Goal: Task Accomplishment & Management: Manage account settings

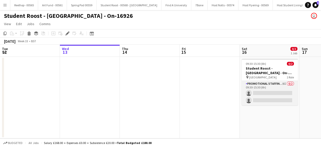
scroll to position [0, 173]
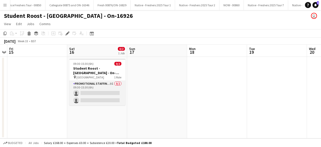
click at [97, 91] on app-card-role "Promotional Staffing (Brand Ambassadors) 9I 0/2 09:30-15:30 (6h) single-neutral…" at bounding box center [97, 93] width 56 height 24
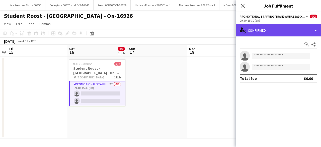
click at [272, 36] on div "single-neutral-actions-check-2 Confirmed" at bounding box center [278, 30] width 85 height 12
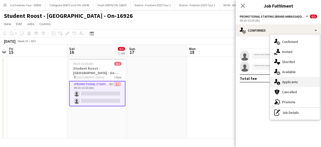
click at [291, 84] on div "single-neutral-actions-information Applicants" at bounding box center [295, 82] width 50 height 10
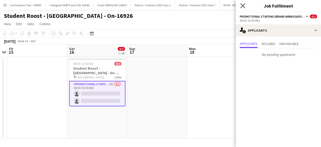
click at [244, 5] on icon at bounding box center [243, 5] width 5 height 5
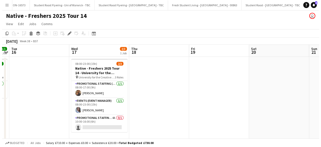
scroll to position [0, 6994]
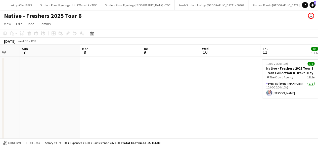
scroll to position [0, 114]
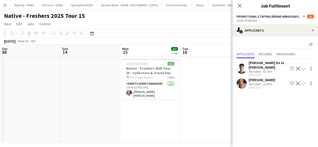
scroll to position [0, 173]
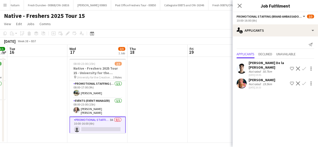
click at [304, 83] on app-icon "Confirm" at bounding box center [304, 83] width 4 height 4
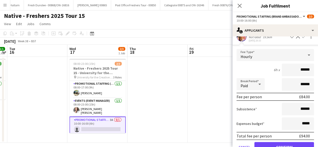
scroll to position [56, 0]
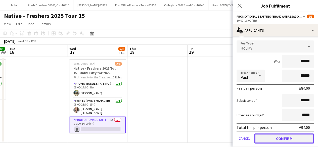
click at [269, 138] on button "Confirm" at bounding box center [284, 138] width 60 height 10
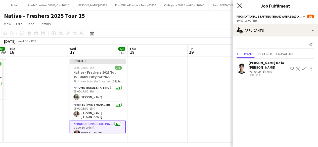
click at [242, 6] on icon "Close pop-in" at bounding box center [239, 5] width 5 height 5
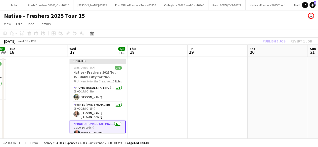
click at [161, 86] on app-date-cell at bounding box center [157, 100] width 60 height 86
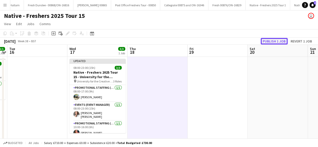
click at [276, 40] on button "Publish 1 job" at bounding box center [273, 41] width 27 height 7
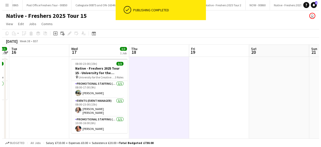
scroll to position [0, 7612]
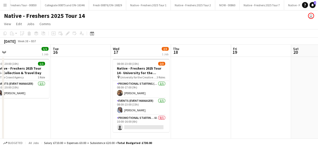
scroll to position [0, 113]
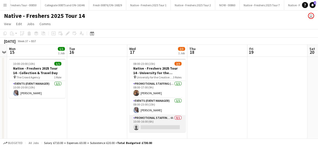
click at [158, 126] on app-card-role "Promotional Staffing (Brand Ambassadors) 4A 0/1 10:00-16:00 (6h) single-neutral…" at bounding box center [157, 123] width 56 height 17
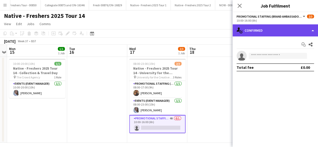
click at [264, 32] on div "single-neutral-actions-check-2 Confirmed" at bounding box center [274, 30] width 85 height 12
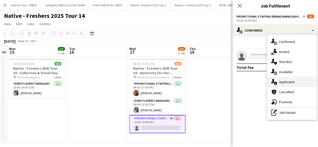
click at [286, 82] on div "single-neutral-actions-information Applicants" at bounding box center [292, 82] width 50 height 10
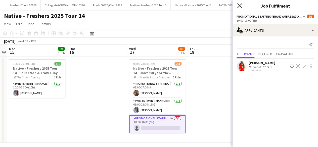
click at [238, 7] on icon at bounding box center [239, 5] width 5 height 5
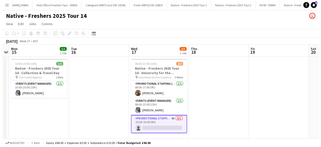
scroll to position [0, 7567]
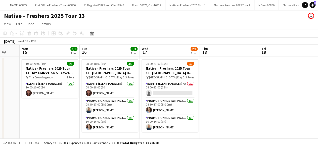
scroll to position [0, 145]
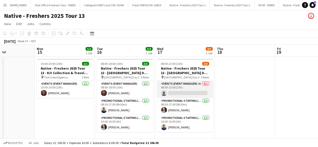
click at [189, 89] on app-card-role "Events (Event Manager) 4A 0/1 08:00-23:00 (15h) single-neutral-actions" at bounding box center [185, 89] width 56 height 17
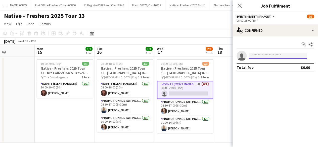
click at [275, 54] on input at bounding box center [277, 56] width 58 height 6
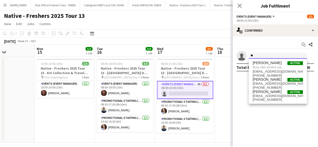
type input "*"
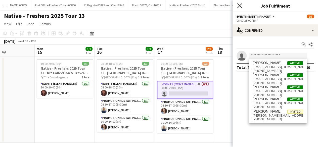
click at [238, 6] on icon "Close pop-in" at bounding box center [239, 5] width 5 height 5
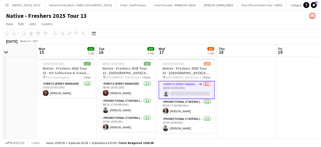
scroll to position [0, 7293]
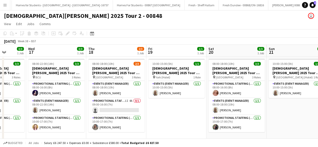
scroll to position [0, 174]
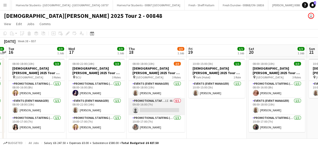
click at [162, 110] on app-card-role "Promotional Staffing (Brand Ambassadors) 1I 4A 0/1 09:00-16:00 (7h) single-neut…" at bounding box center [156, 106] width 56 height 17
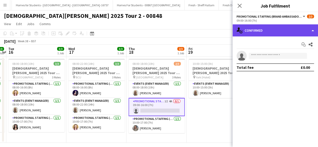
click at [275, 28] on div "single-neutral-actions-check-2 Confirmed" at bounding box center [274, 30] width 85 height 12
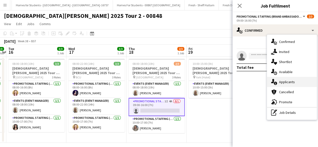
click at [280, 79] on div "single-neutral-actions-information Applicants" at bounding box center [292, 82] width 50 height 10
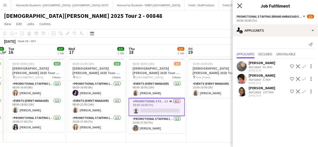
click at [238, 7] on icon at bounding box center [239, 5] width 5 height 5
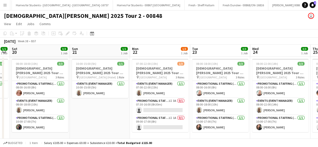
scroll to position [0, 170]
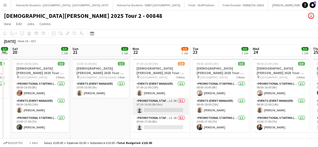
click at [163, 110] on app-card-role "Promotional Staffing (Brand Ambassadors) 1I 3A 0/1 07:30-16:00 (8h30m) single-n…" at bounding box center [160, 106] width 56 height 17
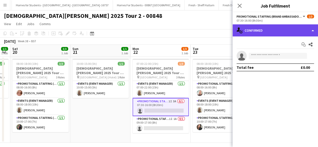
click at [267, 28] on div "single-neutral-actions-check-2 Confirmed" at bounding box center [274, 30] width 85 height 12
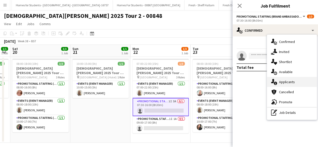
click at [283, 85] on div "single-neutral-actions-information Applicants" at bounding box center [292, 82] width 50 height 10
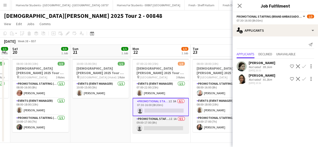
click at [171, 126] on app-card-role "Promotional Staffing (Brand Ambassadors) 1I 1A 0/1 09:00-17:00 (8h) single-neut…" at bounding box center [160, 124] width 56 height 17
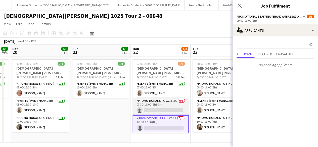
click at [165, 106] on app-card-role "Promotional Staffing (Brand Ambassadors) 1I 3A 0/1 07:30-16:00 (8h30m) single-n…" at bounding box center [160, 106] width 56 height 17
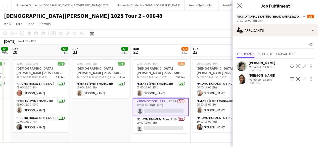
click at [239, 3] on app-icon "Close pop-in" at bounding box center [239, 5] width 7 height 7
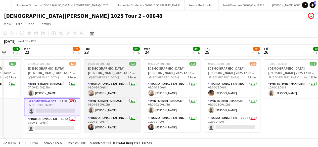
scroll to position [0, 171]
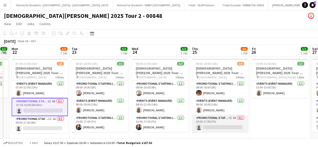
click at [225, 123] on app-card-role "Promotional Staffing (Brand Ambassadors) 7I 3A 0/1 10:00-17:00 (7h) single-neut…" at bounding box center [220, 123] width 56 height 17
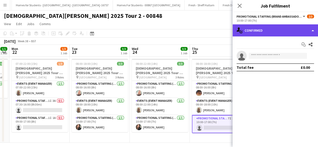
click at [270, 32] on div "single-neutral-actions-check-2 Confirmed" at bounding box center [274, 30] width 85 height 12
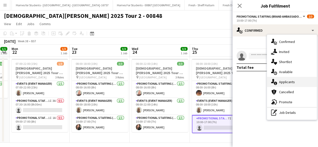
click at [287, 81] on div "single-neutral-actions-information Applicants" at bounding box center [292, 82] width 50 height 10
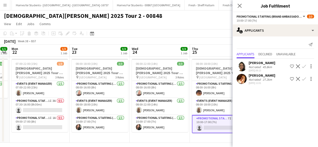
click at [242, 80] on app-user-avatar at bounding box center [241, 79] width 10 height 10
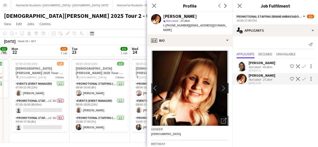
click at [221, 85] on app-icon "chevron-right" at bounding box center [225, 87] width 8 height 5
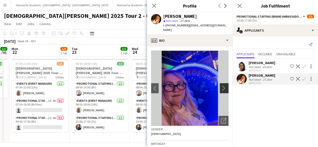
click at [221, 85] on app-icon "chevron-right" at bounding box center [225, 87] width 8 height 5
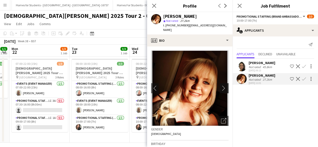
click at [221, 85] on app-icon "chevron-right" at bounding box center [225, 87] width 8 height 5
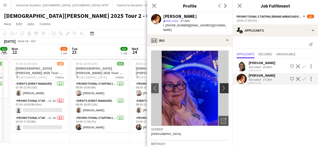
click at [221, 85] on app-icon "chevron-right" at bounding box center [225, 87] width 8 height 5
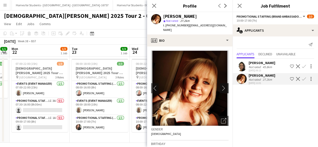
click at [221, 85] on app-icon "chevron-right" at bounding box center [225, 87] width 8 height 5
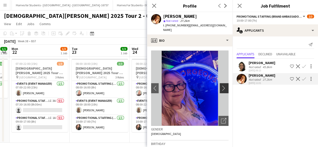
click at [221, 85] on app-icon "chevron-right" at bounding box center [225, 87] width 8 height 5
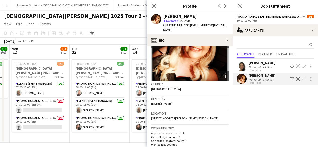
scroll to position [57, 0]
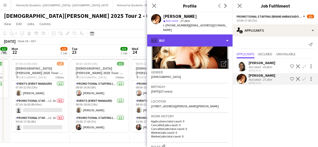
click at [200, 39] on div "profile Bio" at bounding box center [189, 40] width 85 height 12
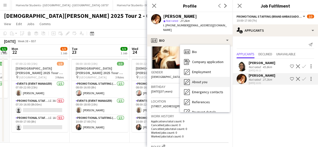
click at [205, 80] on span "About you" at bounding box center [199, 82] width 15 height 5
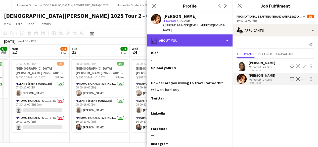
click at [198, 34] on div "pencil4 About you" at bounding box center [189, 40] width 85 height 12
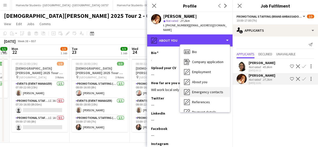
scroll to position [47, 0]
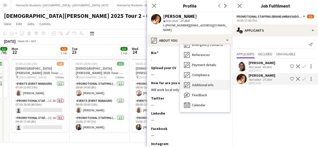
click at [207, 83] on span "Additional info" at bounding box center [203, 85] width 22 height 5
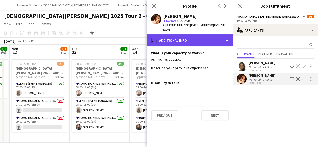
click at [201, 41] on div "pencil4 Additional info" at bounding box center [189, 40] width 85 height 12
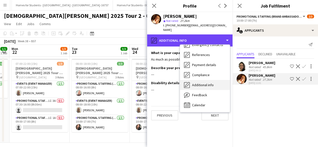
scroll to position [0, 0]
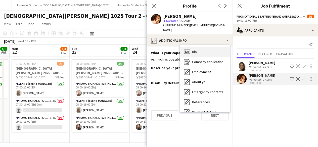
click at [207, 48] on div "Bio Bio" at bounding box center [205, 52] width 50 height 10
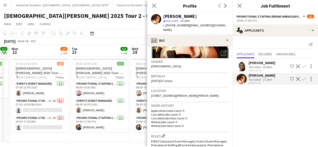
scroll to position [88, 0]
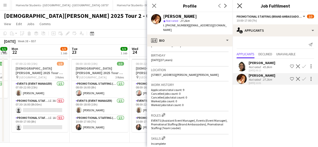
click at [239, 6] on icon at bounding box center [239, 5] width 5 height 5
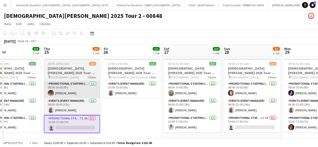
scroll to position [0, 199]
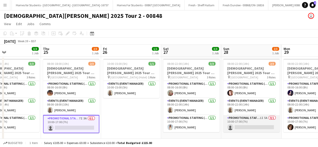
click at [246, 125] on app-card-role "Promotional Staffing (Brand Ambassadors) 1I 5A 0/1 10:00-17:00 (7h) single-neut…" at bounding box center [251, 123] width 56 height 17
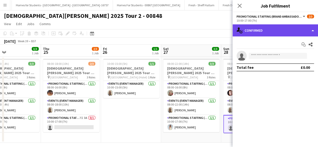
click at [284, 30] on div "single-neutral-actions-check-2 Confirmed" at bounding box center [274, 30] width 85 height 12
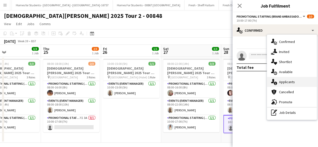
click at [290, 82] on div "single-neutral-actions-information Applicants" at bounding box center [292, 82] width 50 height 10
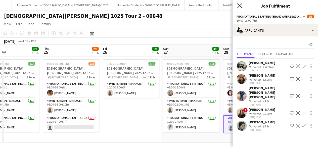
click at [239, 7] on icon "Close pop-in" at bounding box center [239, 5] width 5 height 5
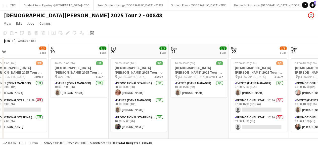
scroll to position [0, 7074]
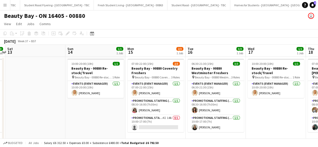
scroll to position [0, 238]
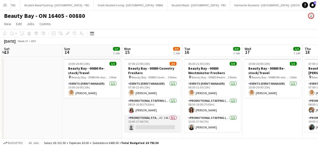
click at [155, 122] on app-card-role "Promotional Staffing (Brand Ambassadors) 4I 14A 0/1 10:00-17:00 (7h) single-neu…" at bounding box center [152, 123] width 56 height 17
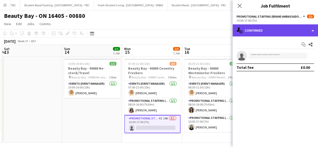
click at [276, 30] on div "single-neutral-actions-check-2 Confirmed" at bounding box center [274, 30] width 85 height 12
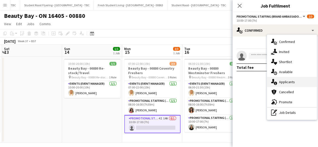
click at [290, 82] on div "single-neutral-actions-information Applicants" at bounding box center [292, 82] width 50 height 10
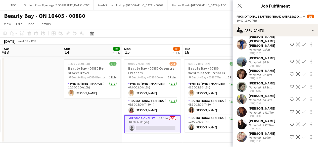
scroll to position [39, 0]
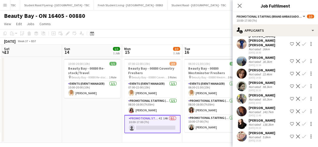
click at [243, 136] on app-user-avatar at bounding box center [241, 136] width 10 height 10
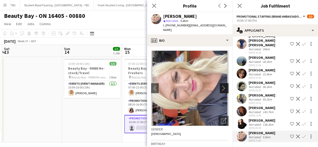
click at [221, 85] on app-icon "chevron-right" at bounding box center [225, 87] width 8 height 5
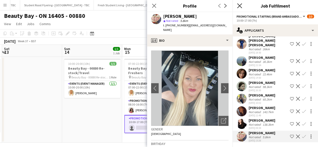
click at [241, 7] on icon "Close pop-in" at bounding box center [239, 5] width 5 height 5
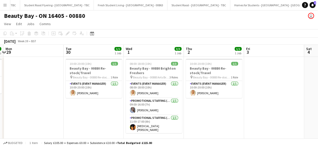
scroll to position [0, 237]
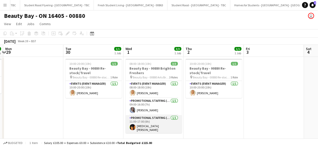
click at [161, 125] on app-card-role "Promotional Staffing (Brand Ambassadors) [DATE] 11:00-17:00 (6h) [MEDICAL_DATA]…" at bounding box center [153, 124] width 56 height 19
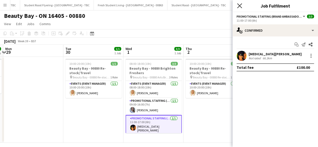
click at [240, 6] on icon at bounding box center [239, 5] width 5 height 5
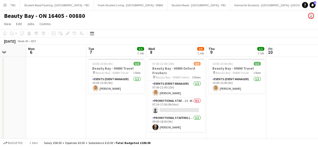
scroll to position [0, 161]
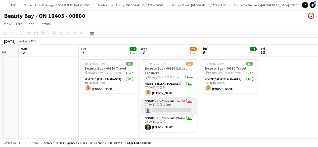
click at [175, 108] on app-card-role "Promotional Staffing (Brand Ambassadors) 5I 4A 0/1 07:30-17:00 (9h30m) single-n…" at bounding box center [169, 106] width 56 height 17
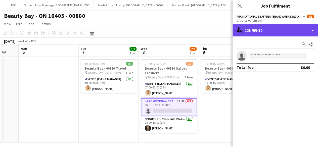
click at [274, 28] on div "single-neutral-actions-check-2 Confirmed" at bounding box center [274, 30] width 85 height 12
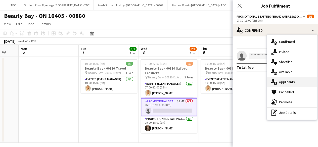
click at [290, 81] on div "single-neutral-actions-information Applicants" at bounding box center [292, 82] width 50 height 10
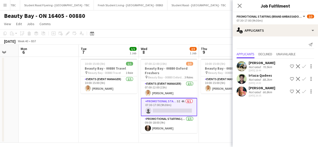
click at [240, 91] on app-user-avatar at bounding box center [241, 91] width 10 height 10
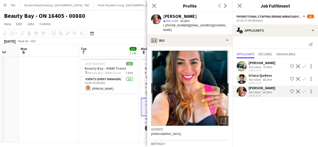
click at [221, 85] on app-icon "chevron-right" at bounding box center [225, 87] width 8 height 5
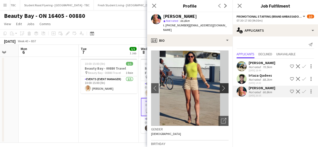
click at [221, 85] on app-icon "chevron-right" at bounding box center [225, 87] width 8 height 5
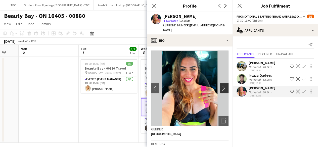
click at [221, 85] on app-icon "chevron-right" at bounding box center [225, 87] width 8 height 5
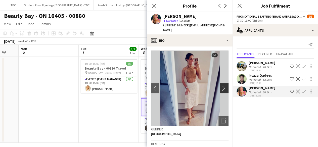
click at [221, 85] on app-icon "chevron-right" at bounding box center [225, 87] width 8 height 5
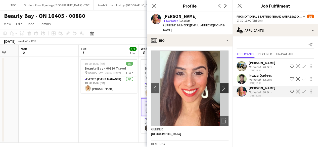
click at [221, 85] on app-icon "chevron-right" at bounding box center [225, 87] width 8 height 5
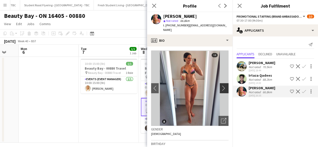
click at [221, 85] on app-icon "chevron-right" at bounding box center [225, 87] width 8 height 5
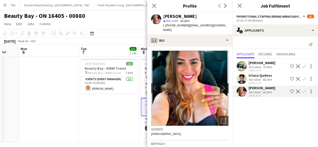
click at [221, 85] on app-icon "chevron-right" at bounding box center [225, 87] width 8 height 5
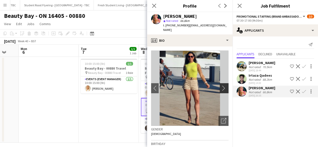
click at [221, 85] on app-icon "chevron-right" at bounding box center [225, 87] width 8 height 5
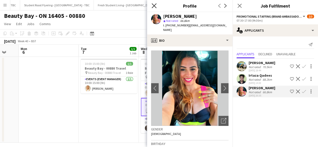
click at [155, 6] on icon "Close pop-in" at bounding box center [153, 5] width 5 height 5
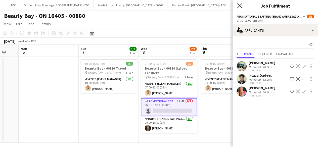
click at [238, 4] on icon "Close pop-in" at bounding box center [239, 5] width 5 height 5
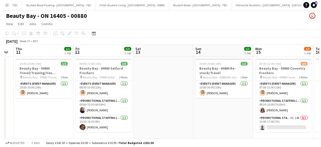
scroll to position [0, 7065]
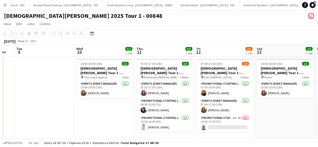
scroll to position [0, 227]
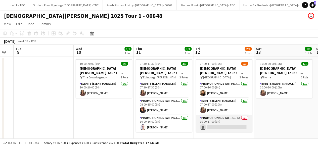
click at [228, 123] on app-card-role "Promotional Staffing (Brand Ambassadors) 6I 1A 0/1 10:00-17:00 (7h) single-neut…" at bounding box center [224, 123] width 56 height 17
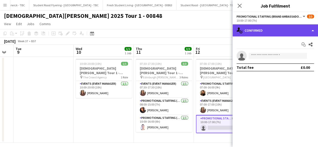
click at [286, 33] on div "single-neutral-actions-check-2 Confirmed" at bounding box center [274, 30] width 85 height 12
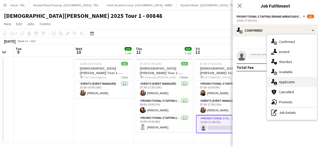
click at [293, 84] on div "single-neutral-actions-information Applicants" at bounding box center [292, 82] width 50 height 10
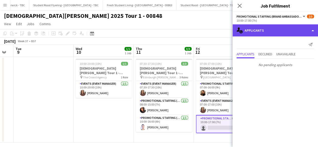
click at [275, 32] on div "single-neutral-actions-information Applicants" at bounding box center [274, 30] width 85 height 12
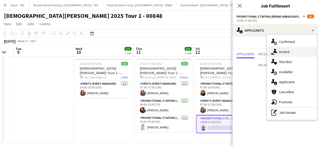
click at [287, 51] on div "single-neutral-actions-share-1 Invited" at bounding box center [292, 52] width 50 height 10
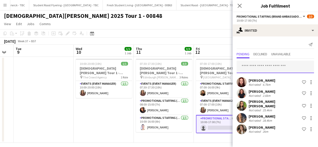
click at [261, 63] on input "text" at bounding box center [274, 67] width 77 height 13
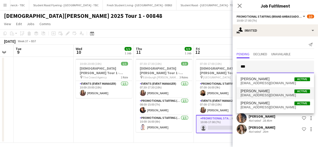
type input "***"
click at [261, 90] on span "[PERSON_NAME] Active" at bounding box center [274, 91] width 69 height 4
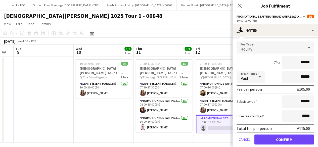
scroll to position [114, 0]
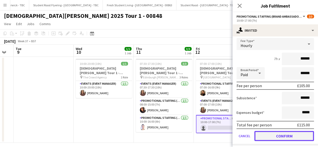
click at [273, 132] on button "Confirm" at bounding box center [284, 136] width 60 height 10
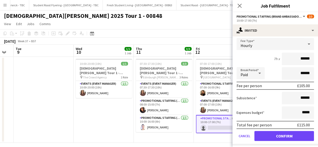
scroll to position [0, 0]
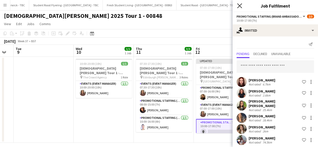
click at [240, 5] on icon at bounding box center [239, 5] width 5 height 5
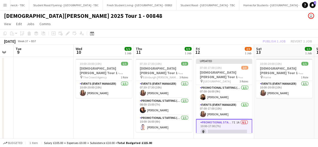
click at [269, 106] on app-date-cell "10:00-20:00 (10h) 1/1 [DEMOGRAPHIC_DATA][PERSON_NAME] Tour 1 - 00848 - Travel D…" at bounding box center [284, 100] width 60 height 86
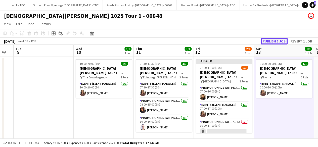
click at [268, 42] on button "Publish 1 job" at bounding box center [273, 41] width 27 height 7
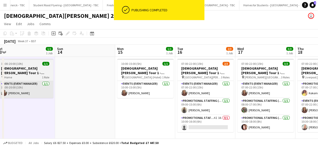
scroll to position [0, 139]
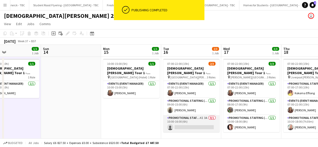
click at [195, 124] on app-card-role "Promotional Staffing (Brand Ambassadors) 4I 3A 0/1 10:00-16:00 (6h) single-neut…" at bounding box center [191, 123] width 56 height 17
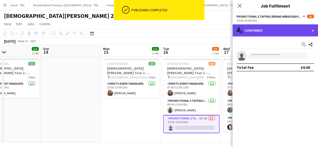
click at [270, 33] on div "single-neutral-actions-check-2 Confirmed" at bounding box center [274, 30] width 85 height 12
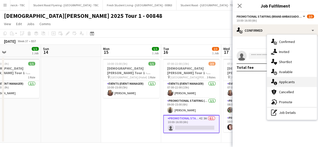
click at [287, 80] on div "single-neutral-actions-information Applicants" at bounding box center [292, 82] width 50 height 10
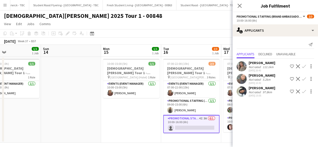
click at [239, 88] on app-user-avatar at bounding box center [241, 91] width 10 height 10
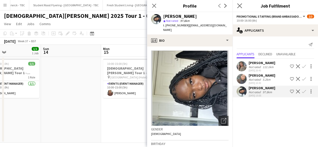
click at [239, 3] on app-icon "Close pop-in" at bounding box center [239, 5] width 7 height 7
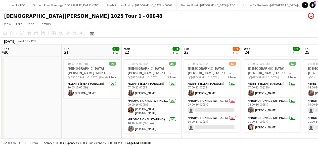
scroll to position [0, 179]
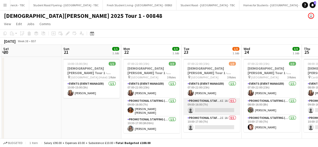
click at [211, 110] on app-card-role "Promotional Staffing (Brand Ambassadors) 6I 1A 0/1 09:00-16:00 (7h) single-neut…" at bounding box center [211, 106] width 56 height 17
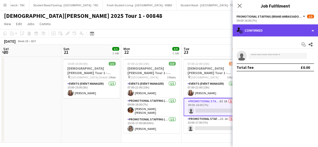
click at [293, 30] on div "single-neutral-actions-check-2 Confirmed" at bounding box center [274, 30] width 85 height 12
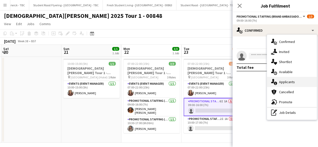
click at [294, 80] on div "single-neutral-actions-information Applicants" at bounding box center [292, 82] width 50 height 10
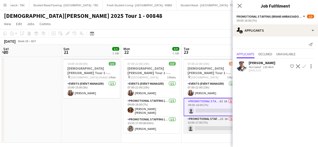
click at [217, 123] on app-card-role "Promotional Staffing (Brand Ambassadors) 2I 1A 0/1 10:00-17:00 (7h) single-neut…" at bounding box center [211, 124] width 56 height 17
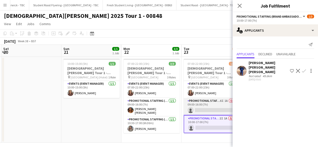
click at [215, 104] on app-card-role "Promotional Staffing (Brand Ambassadors) 6I 1A 0/1 09:00-16:00 (7h) single-neut…" at bounding box center [211, 106] width 56 height 17
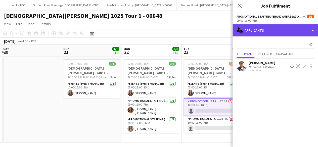
click at [290, 28] on div "single-neutral-actions-information Applicants" at bounding box center [274, 30] width 85 height 12
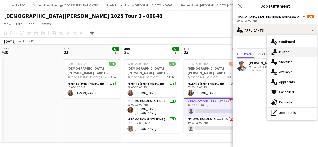
click at [293, 51] on div "single-neutral-actions-share-1 Invited" at bounding box center [292, 52] width 50 height 10
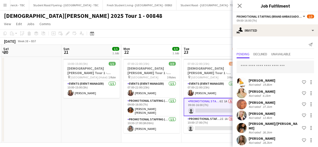
scroll to position [0, 0]
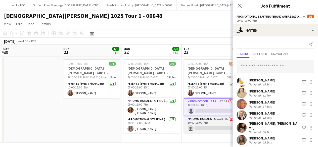
click at [206, 118] on app-card-role "Promotional Staffing (Brand Ambassadors) 2I 1A 0/1 10:00-17:00 (7h) single-neut…" at bounding box center [211, 124] width 56 height 17
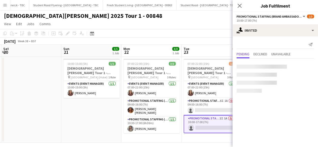
scroll to position [0, 0]
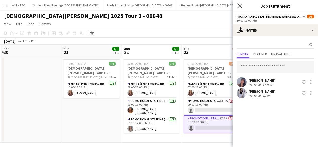
click at [239, 7] on icon "Close pop-in" at bounding box center [239, 5] width 5 height 5
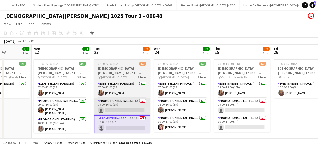
scroll to position [0, 151]
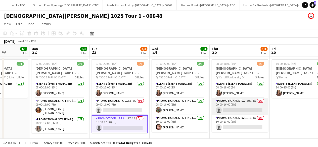
click at [243, 107] on app-card-role "Promotional Staffing (Brand Ambassadors) 10I 1A 0/1 09:00-16:00 (7h) single-neu…" at bounding box center [239, 106] width 56 height 17
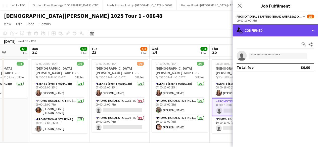
click at [278, 27] on div "single-neutral-actions-check-2 Confirmed" at bounding box center [274, 30] width 85 height 12
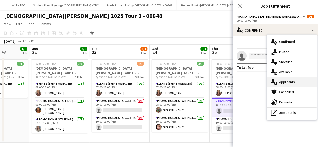
click at [292, 81] on div "single-neutral-actions-information Applicants" at bounding box center [292, 82] width 50 height 10
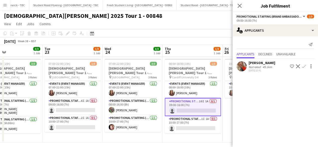
scroll to position [0, 200]
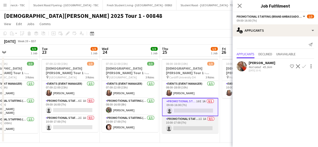
click at [197, 124] on app-card-role "Promotional Staffing (Brand Ambassadors) 1I 1A 0/1 10:00-17:00 (7h) single-neut…" at bounding box center [190, 124] width 56 height 17
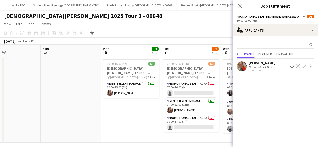
scroll to position [0, 242]
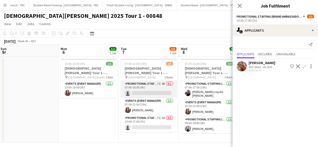
click at [164, 91] on app-card-role "Promotional Staffing (Brand Ambassadors) 7I 4A 0/1 07:00-16:00 (9h) single-neut…" at bounding box center [149, 89] width 56 height 17
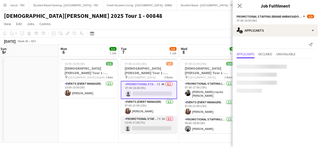
click at [153, 121] on app-card-role "Promotional Staffing (Brand Ambassadors) 7I 3A 0/1 10:00-17:00 (7h) single-neut…" at bounding box center [149, 124] width 56 height 17
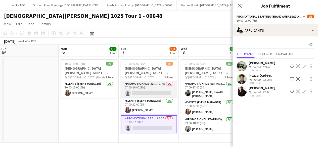
click at [157, 90] on app-card-role "Promotional Staffing (Brand Ambassadors) 7I 4A 0/1 07:00-16:00 (9h) single-neut…" at bounding box center [149, 89] width 56 height 17
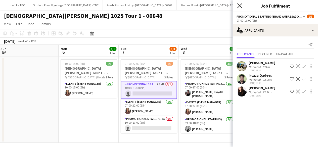
click at [239, 4] on icon "Close pop-in" at bounding box center [239, 5] width 5 height 5
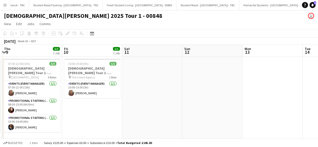
scroll to position [0, 238]
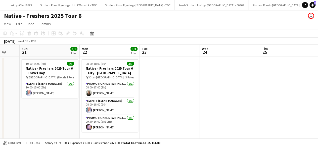
scroll to position [0, 142]
